Goal: Task Accomplishment & Management: Manage account settings

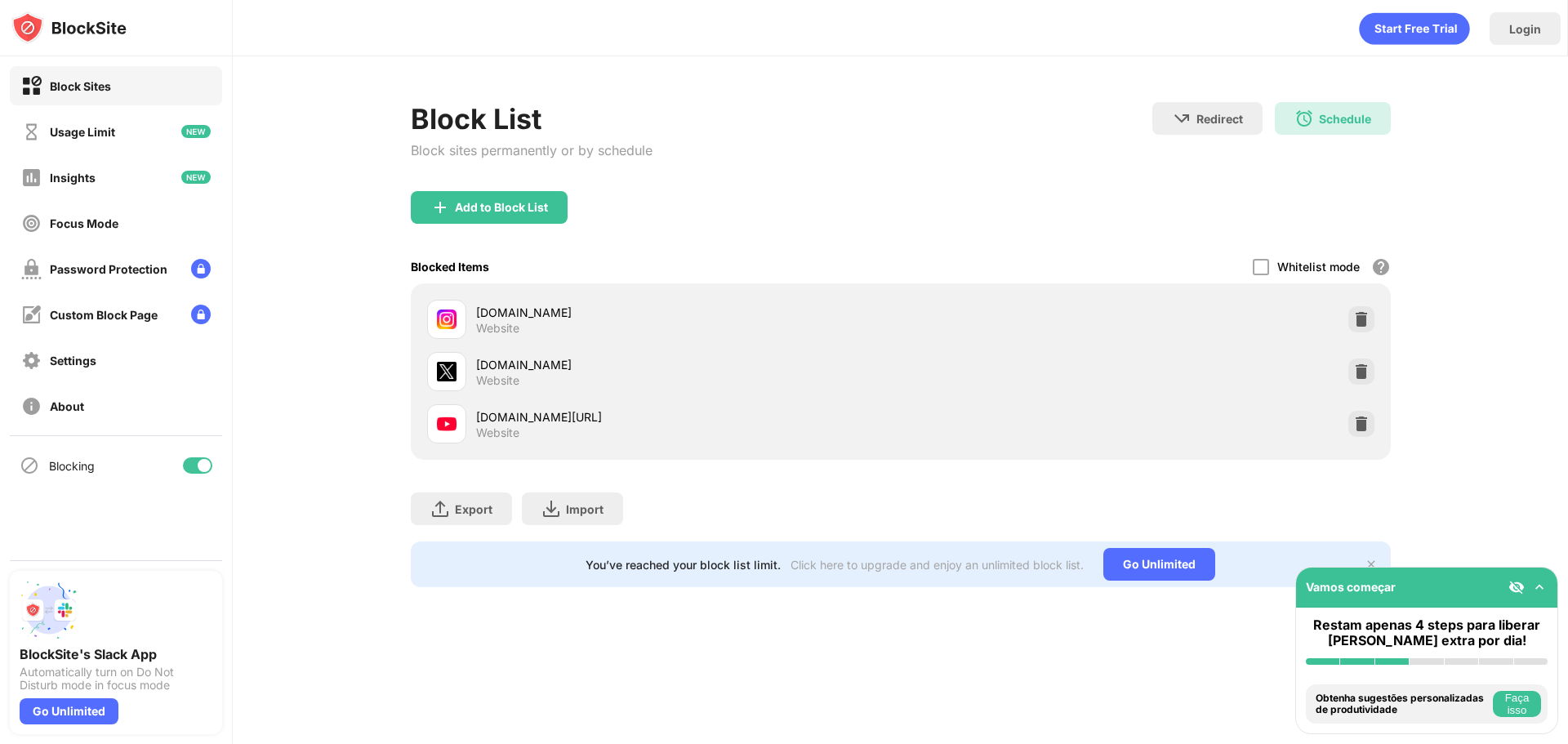
click at [1360, 135] on div "Redirect Choose a site to be redirected to when blocking is active Schedule 07:…" at bounding box center [1271, 137] width 239 height 70
click at [1358, 118] on div "Schedule" at bounding box center [1345, 119] width 52 height 14
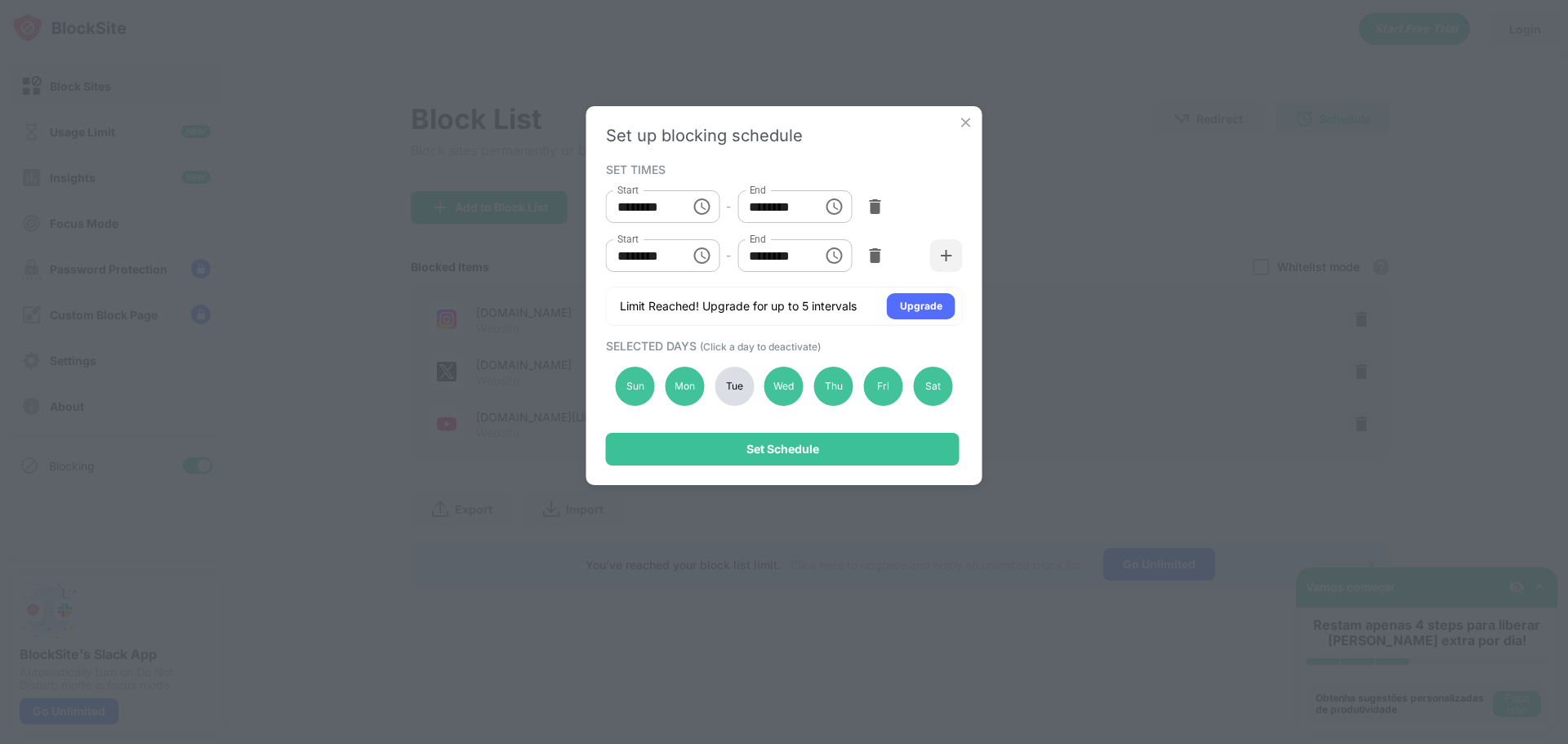
drag, startPoint x: 788, startPoint y: 385, endPoint x: 766, endPoint y: 395, distance: 24.2
click at [787, 385] on div "Wed" at bounding box center [784, 386] width 39 height 39
click at [745, 398] on div "Tue" at bounding box center [734, 386] width 39 height 39
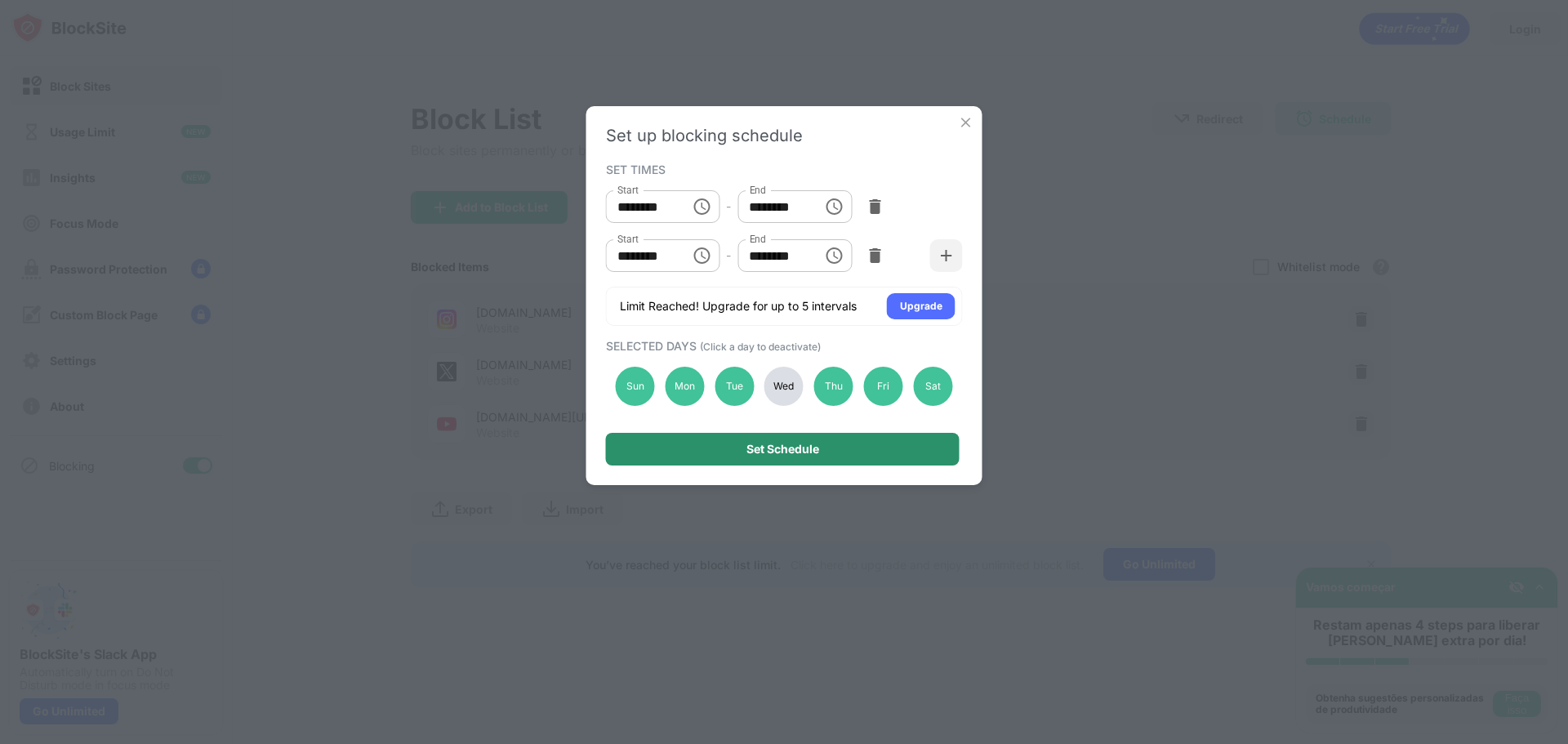
click at [742, 438] on div "Set Schedule" at bounding box center [784, 448] width 354 height 32
